Goal: Task Accomplishment & Management: Manage account settings

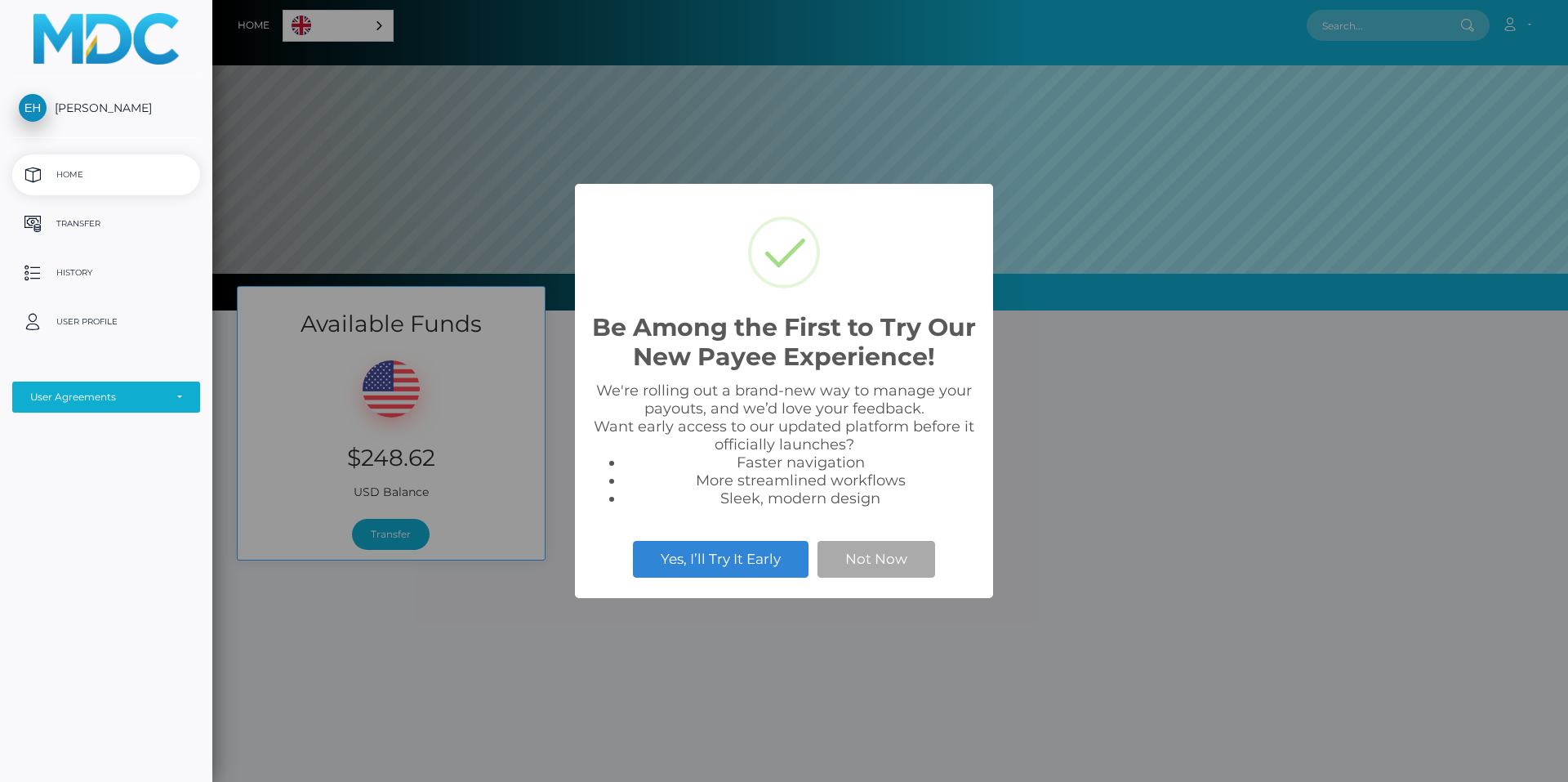
scroll to position [310, 1356]
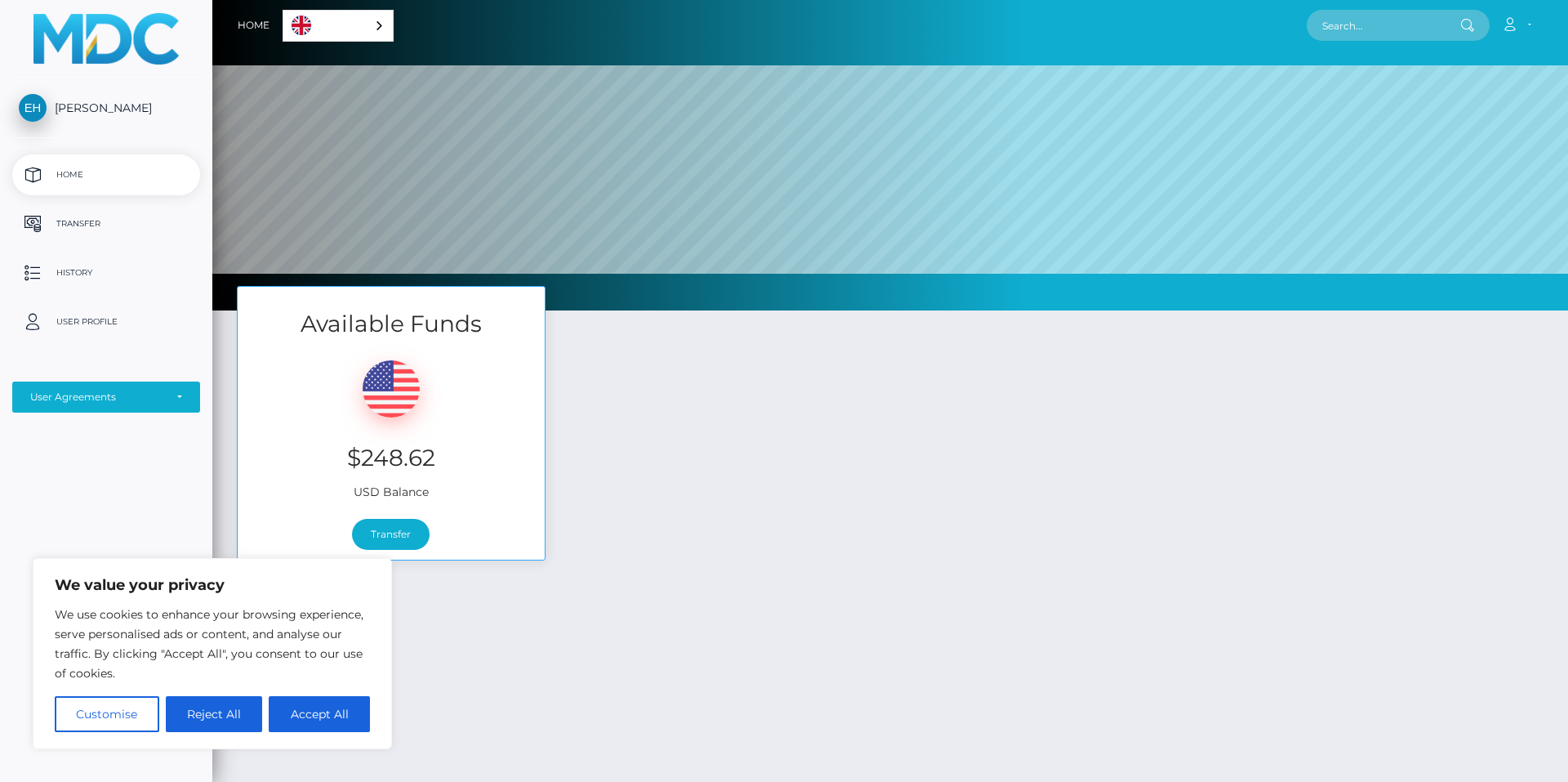
drag, startPoint x: 0, startPoint y: 0, endPoint x: 334, endPoint y: 701, distance: 776.5
click at [334, 701] on button "Accept All" at bounding box center [319, 714] width 101 height 36
checkbox input "true"
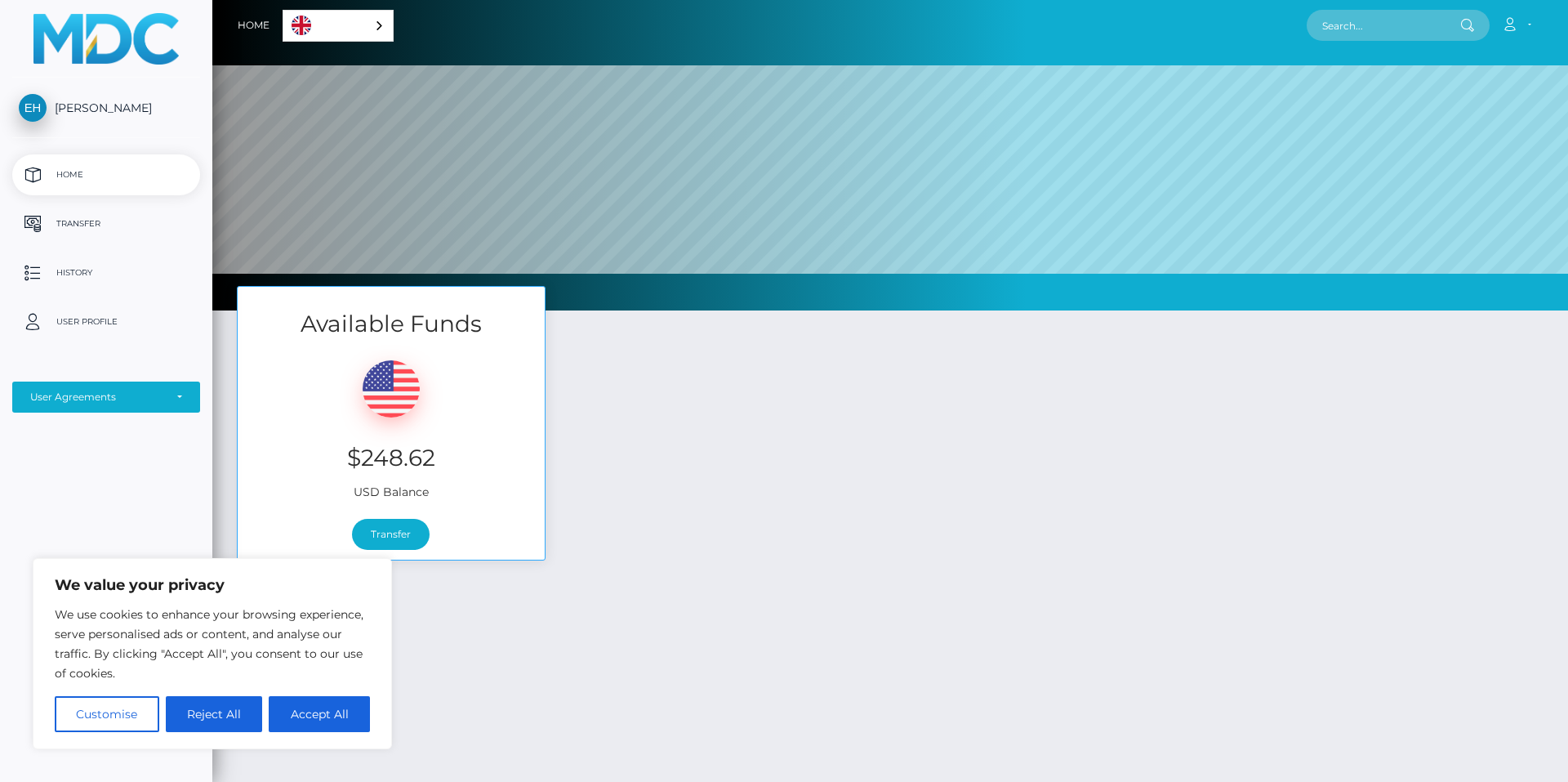
checkbox input "true"
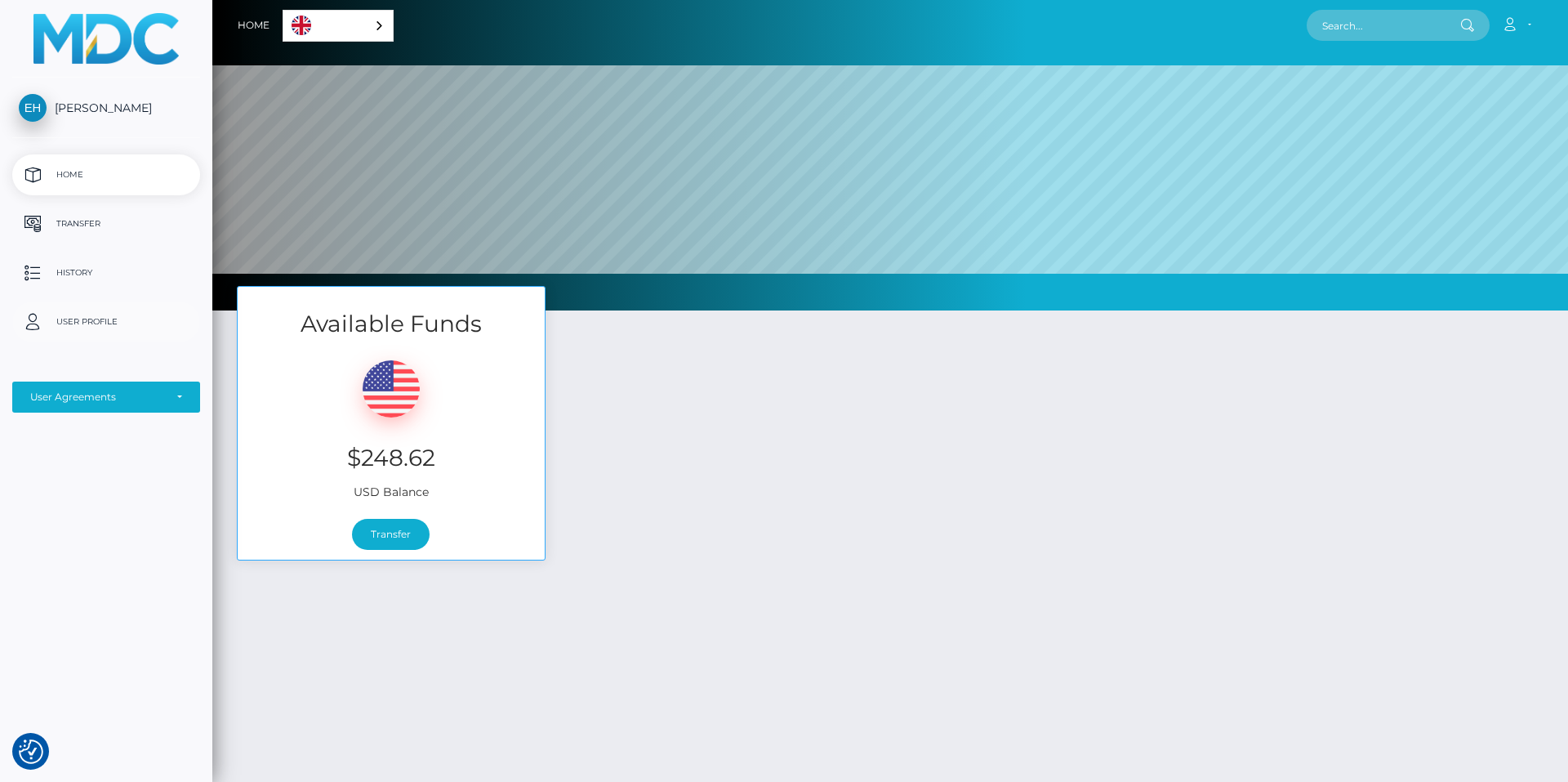
click at [100, 322] on p "User Profile" at bounding box center [105, 321] width 174 height 24
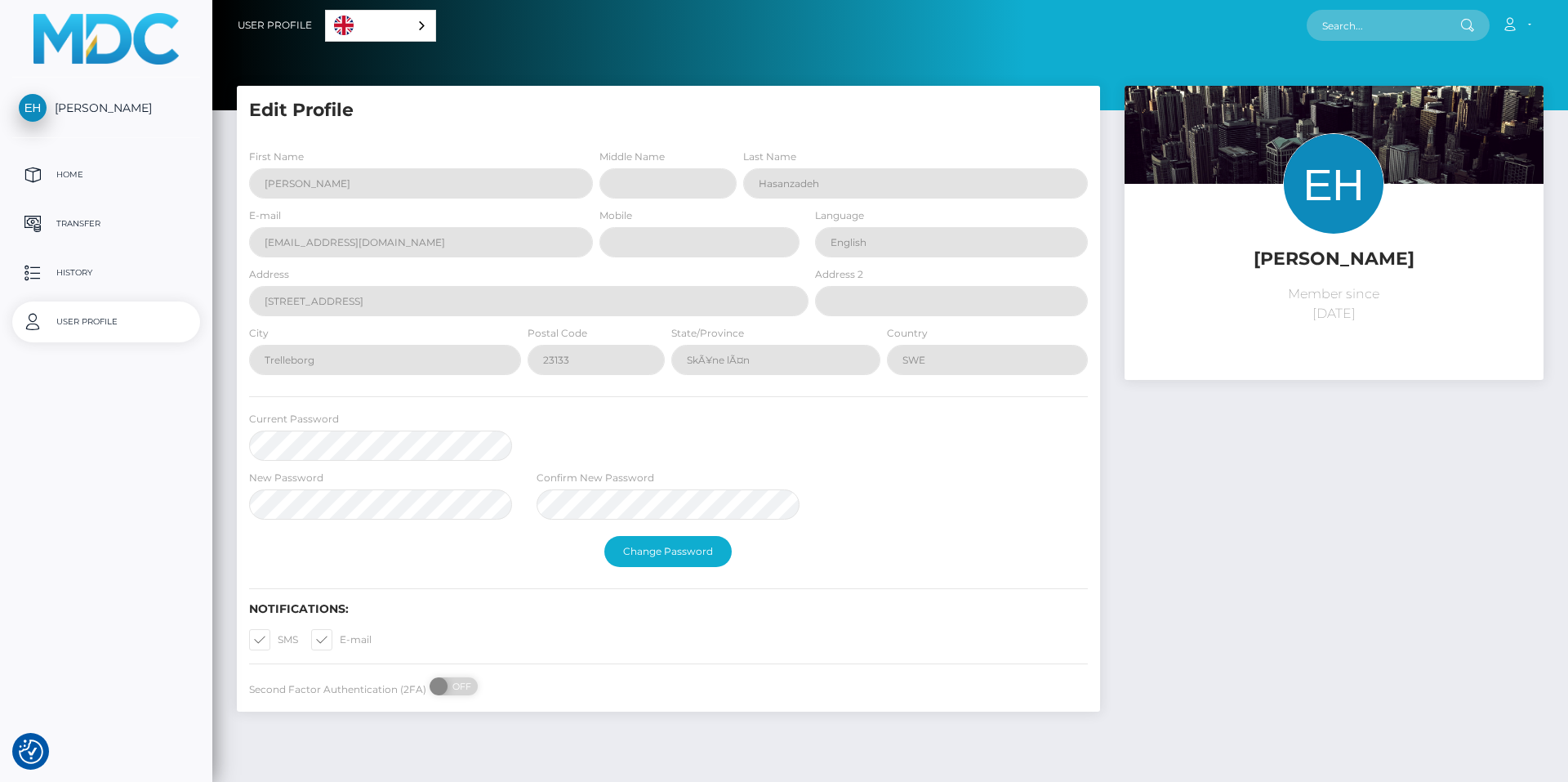
select select
click at [706, 479] on div "Confirm New Password" at bounding box center [668, 494] width 263 height 51
click at [286, 110] on h5 "Edit Profile" at bounding box center [669, 110] width 839 height 25
click at [149, 395] on div "User Agreements" at bounding box center [97, 397] width 134 height 13
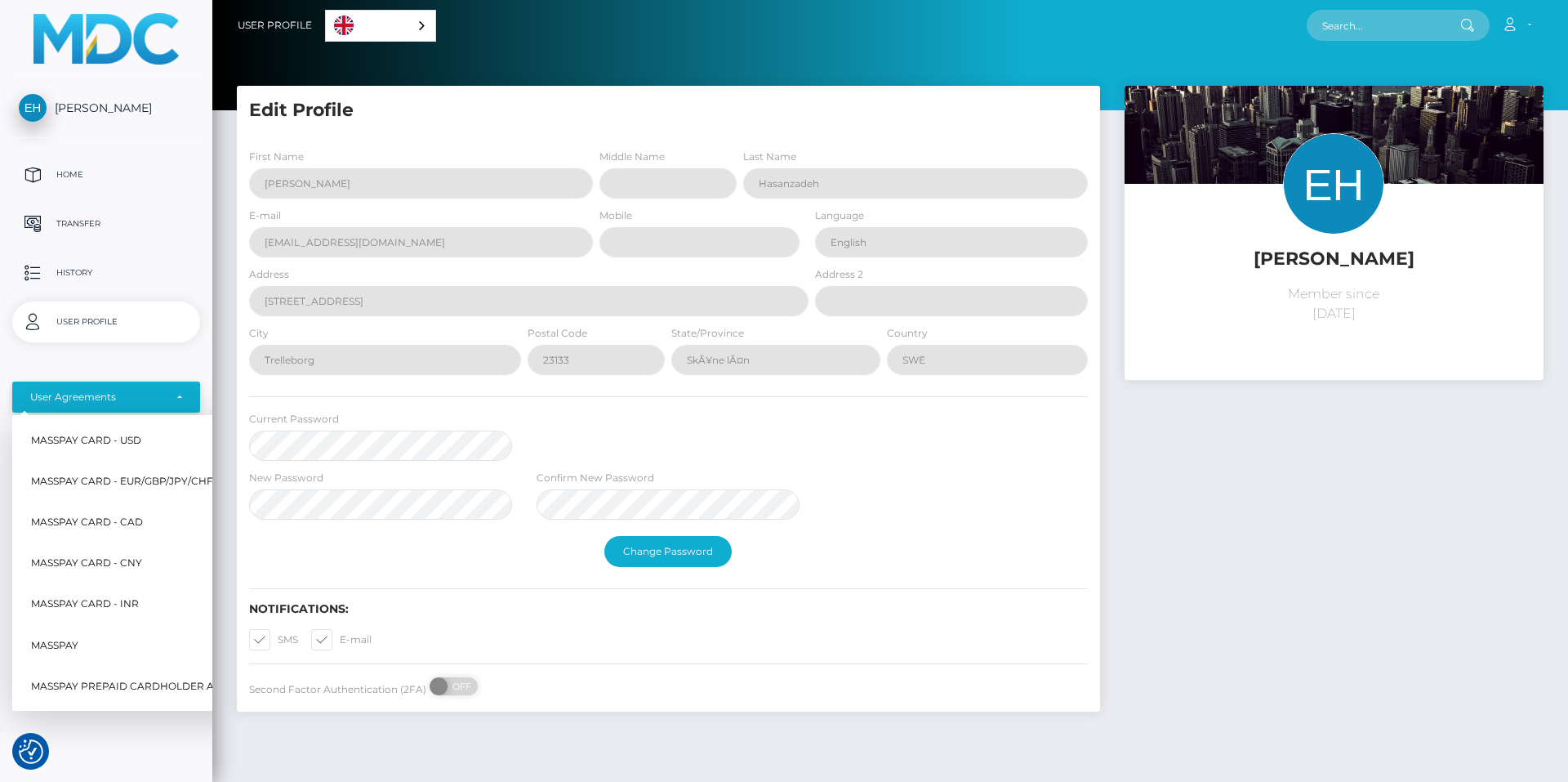
click at [145, 397] on div "User Agreements" at bounding box center [97, 397] width 134 height 13
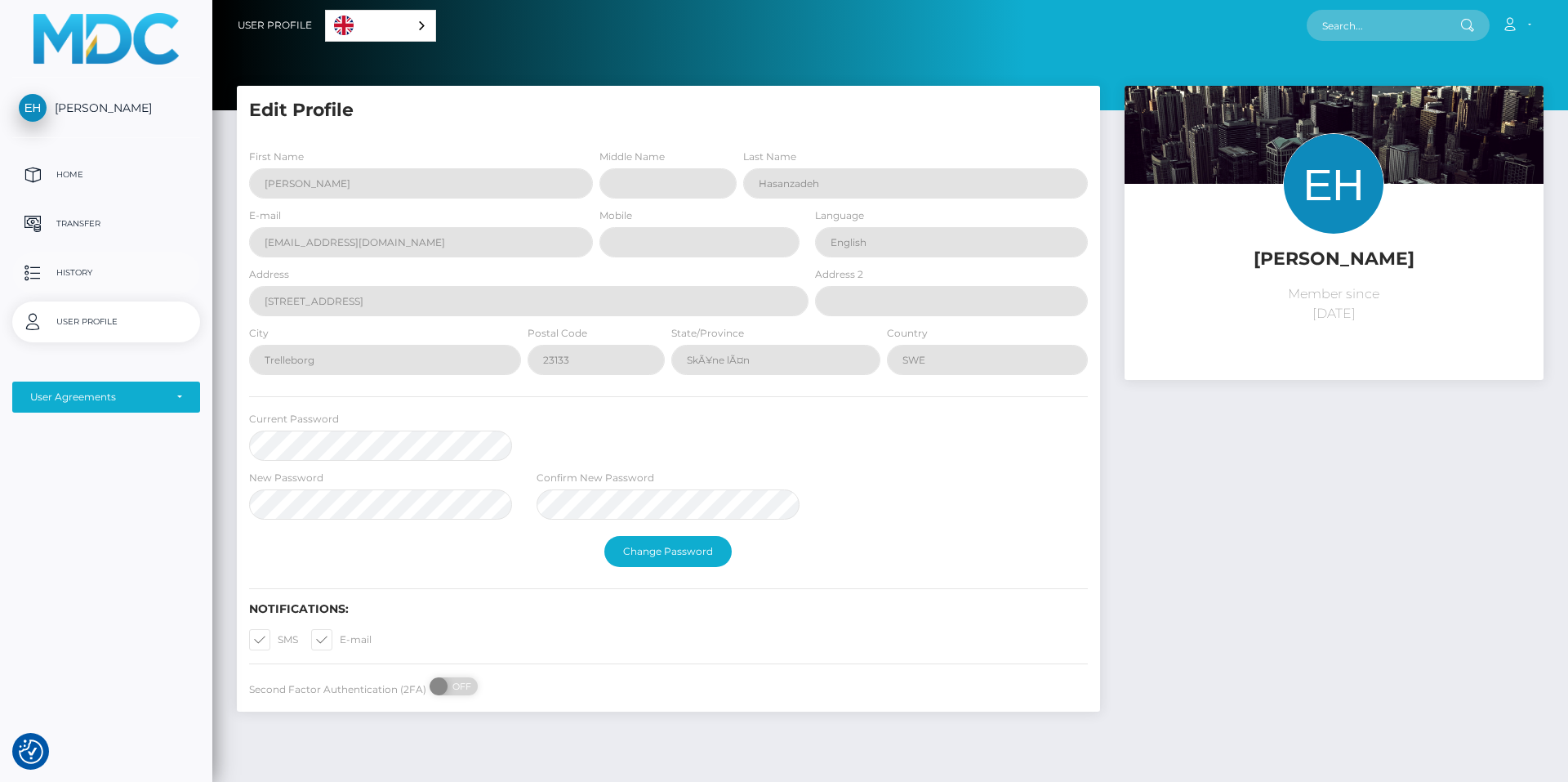
click at [151, 276] on p "History" at bounding box center [105, 272] width 174 height 24
click at [85, 177] on p "Home" at bounding box center [105, 174] width 174 height 24
click at [78, 169] on p "Home" at bounding box center [105, 174] width 174 height 24
select select "1"
click at [109, 219] on p "Transfer" at bounding box center [105, 223] width 174 height 24
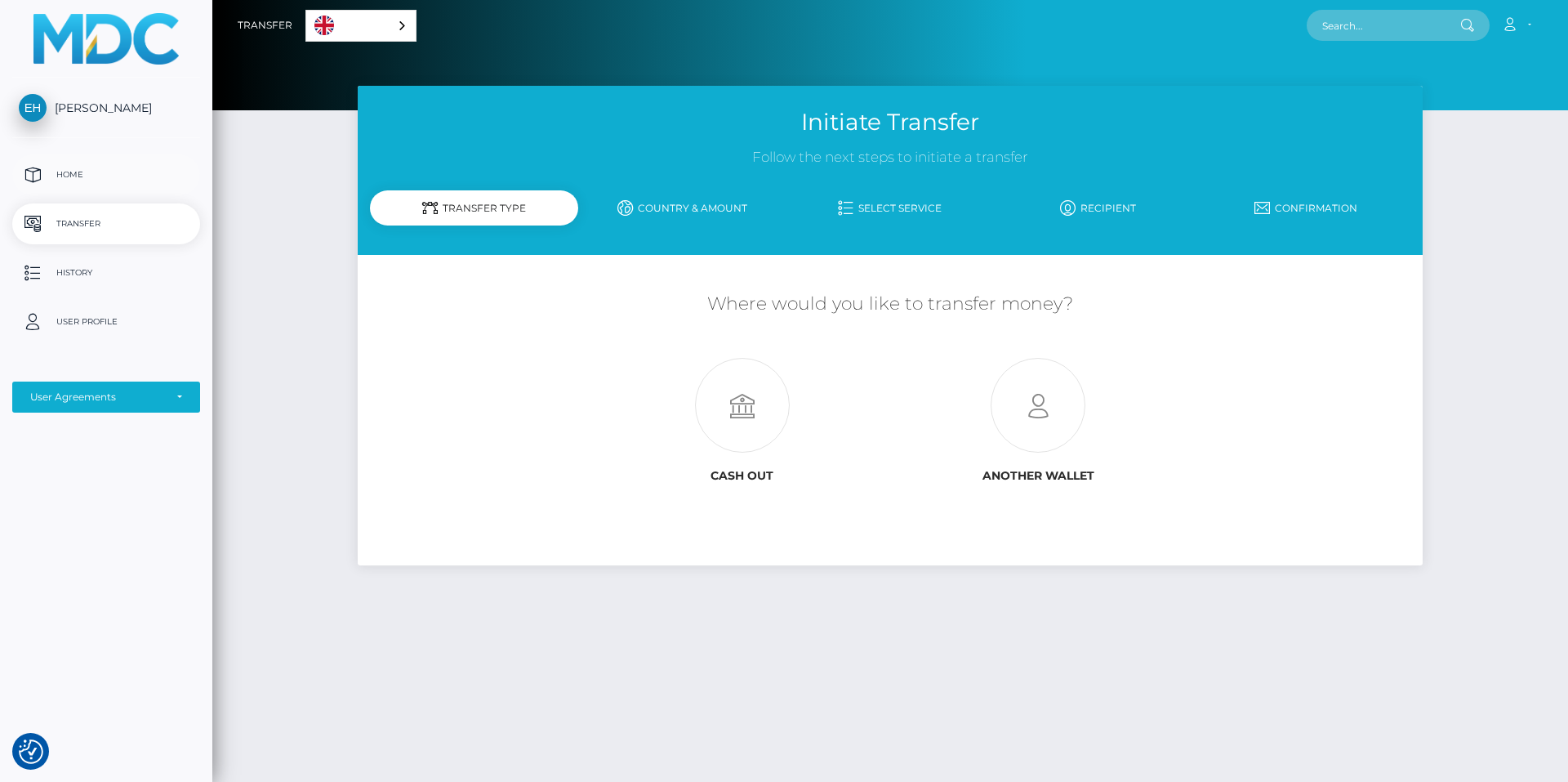
click at [69, 179] on p "Home" at bounding box center [105, 174] width 174 height 24
click at [79, 270] on p "History" at bounding box center [105, 272] width 174 height 24
click at [119, 320] on p "User Profile" at bounding box center [105, 321] width 174 height 24
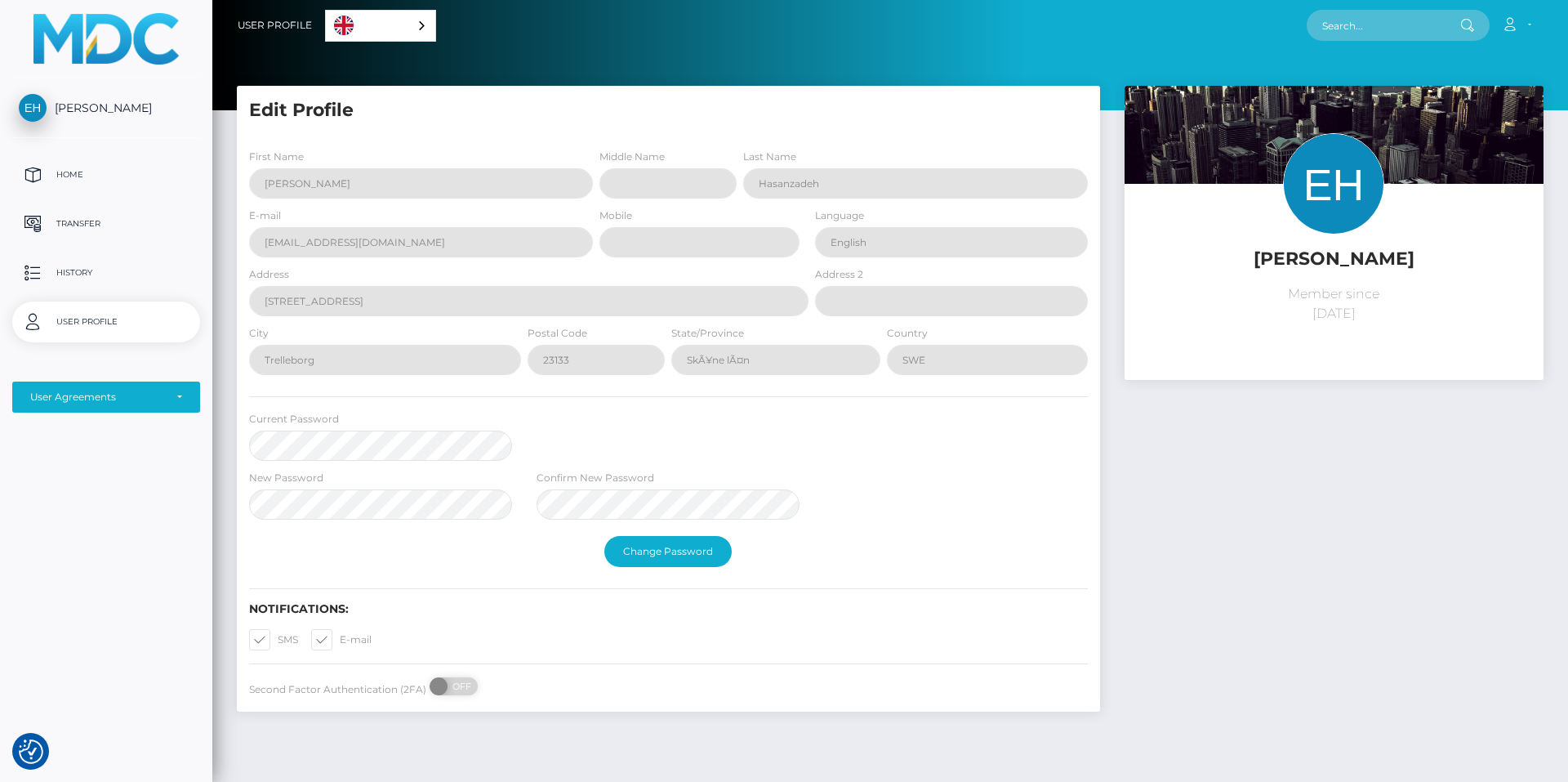
drag, startPoint x: 1285, startPoint y: 488, endPoint x: 1285, endPoint y: 506, distance: 18.0
click at [1517, 15] on link "Account" at bounding box center [1516, 25] width 48 height 35
click at [1484, 74] on link "Edit Profile" at bounding box center [1477, 71] width 131 height 30
select select
click at [96, 175] on p "Home" at bounding box center [105, 174] width 174 height 24
